Goal: Task Accomplishment & Management: Use online tool/utility

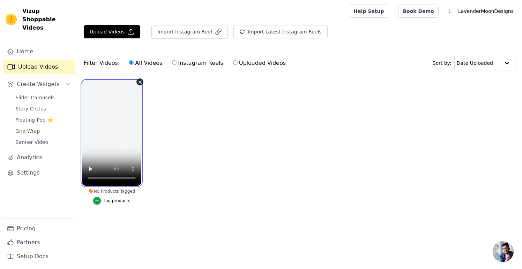
click at [113, 143] on video at bounding box center [111, 133] width 59 height 105
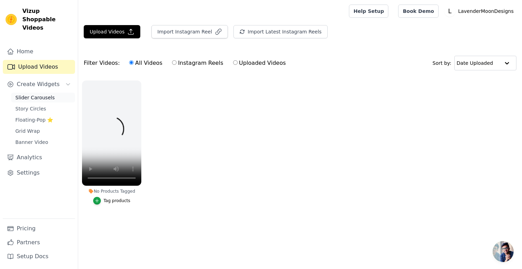
click at [46, 94] on span "Slider Carousels" at bounding box center [34, 97] width 39 height 7
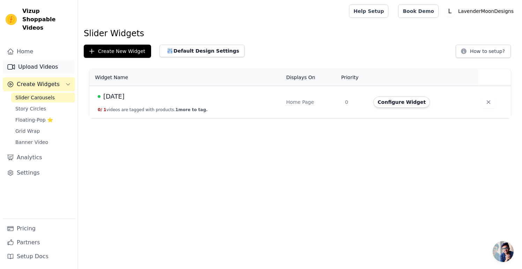
click at [38, 60] on link "Upload Videos" at bounding box center [39, 67] width 72 height 14
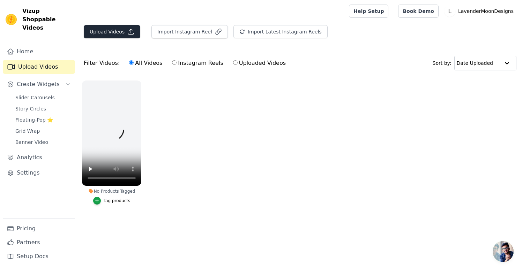
click at [118, 31] on button "Upload Videos" at bounding box center [112, 31] width 56 height 13
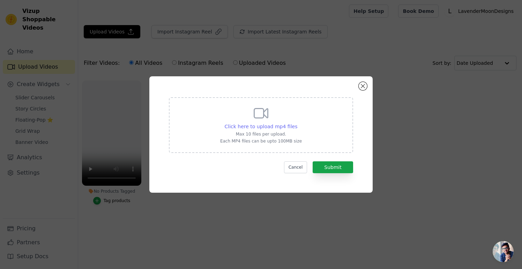
click at [260, 127] on span "Click here to upload mp4 files" at bounding box center [261, 127] width 73 height 6
click at [297, 123] on input "Click here to upload mp4 files Max 10 files per upload. Each MP4 files can be u…" at bounding box center [297, 123] width 0 height 0
type input "C:\fakepath\Copy of Peachy Pink Banners-2.mp4"
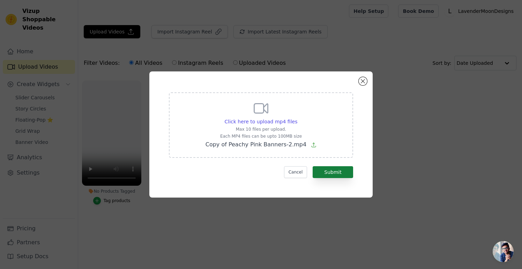
click at [338, 173] on button "Submit" at bounding box center [332, 172] width 40 height 12
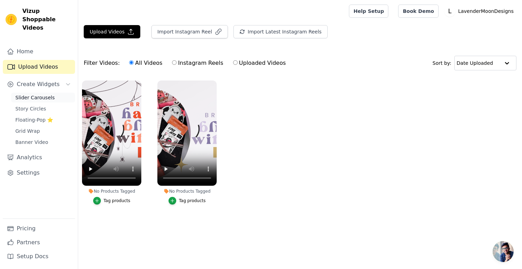
click at [36, 94] on span "Slider Carousels" at bounding box center [34, 97] width 39 height 7
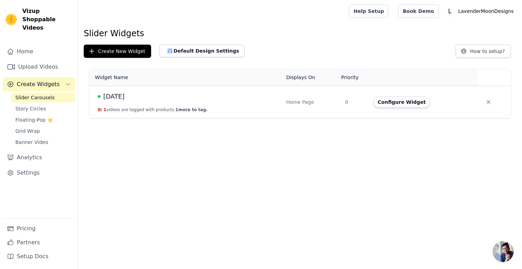
click at [120, 96] on span "[DATE]" at bounding box center [113, 97] width 21 height 10
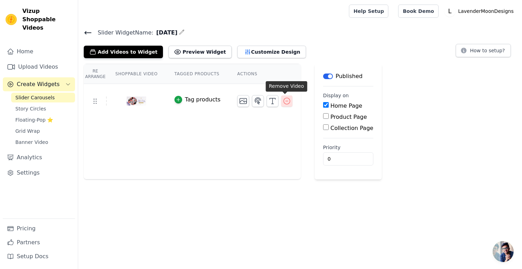
click at [287, 101] on icon "button" at bounding box center [286, 101] width 8 height 8
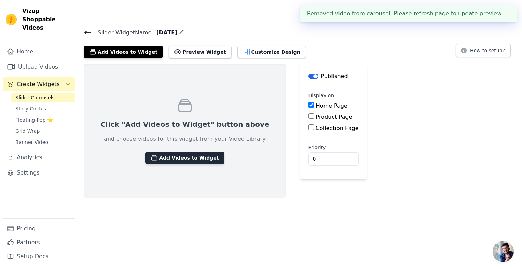
click at [185, 157] on button "Add Videos to Widget" at bounding box center [184, 158] width 79 height 13
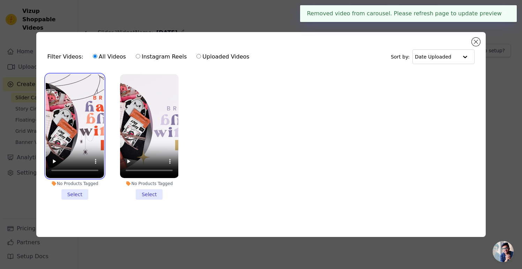
click at [77, 152] on video at bounding box center [75, 126] width 58 height 104
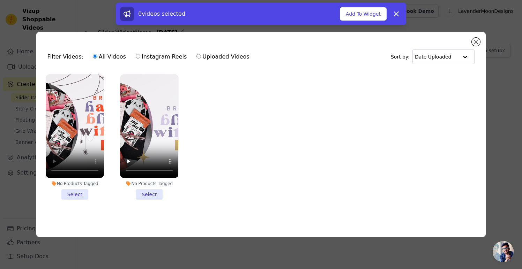
click at [77, 193] on li "No Products Tagged Select" at bounding box center [75, 137] width 58 height 126
click at [0, 0] on input "No Products Tagged Select" at bounding box center [0, 0] width 0 height 0
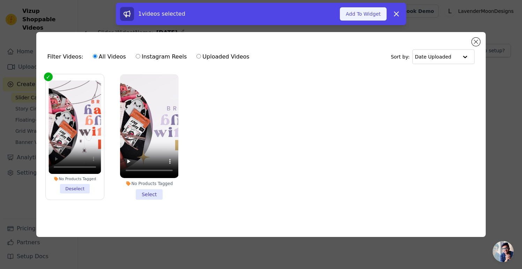
click at [367, 9] on button "Add To Widget" at bounding box center [363, 13] width 47 height 13
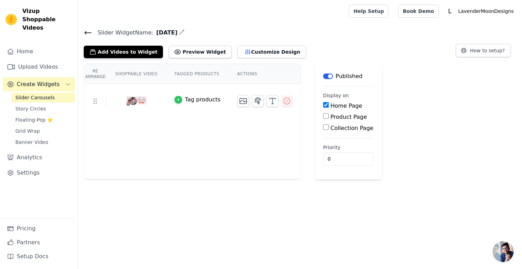
click at [176, 99] on icon "button" at bounding box center [177, 99] width 3 height 3
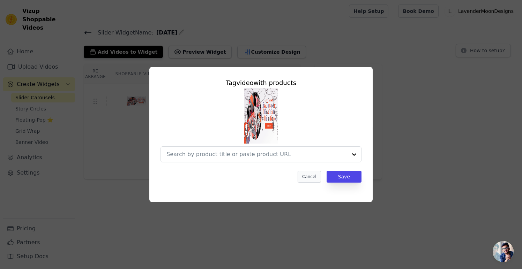
click at [316, 177] on button "Cancel" at bounding box center [308, 177] width 23 height 12
